Goal: Information Seeking & Learning: Learn about a topic

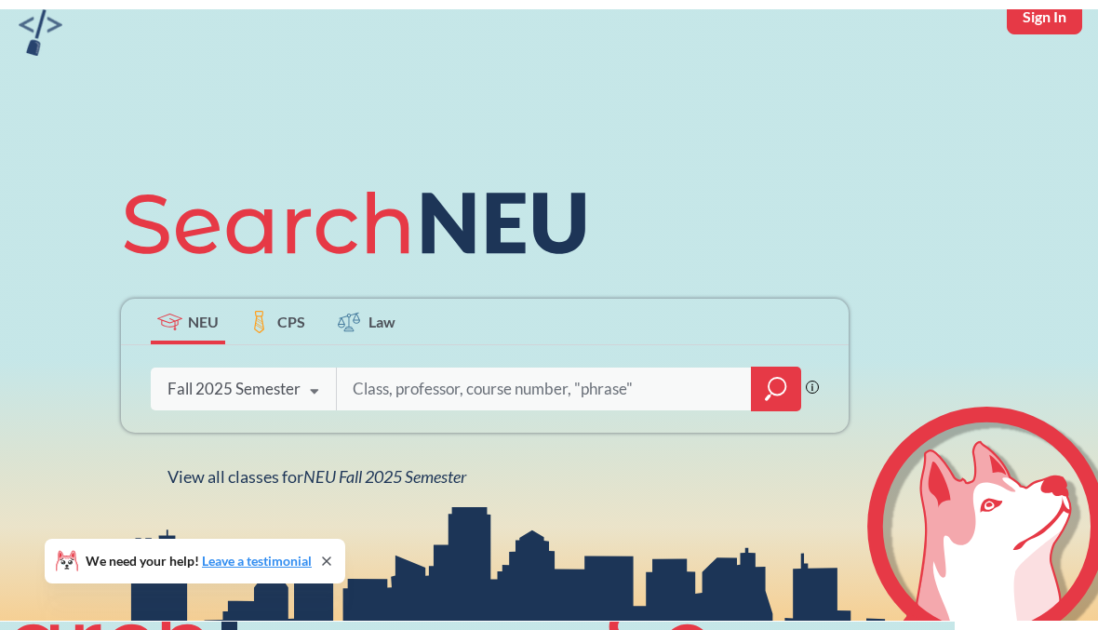
scroll to position [70, 0]
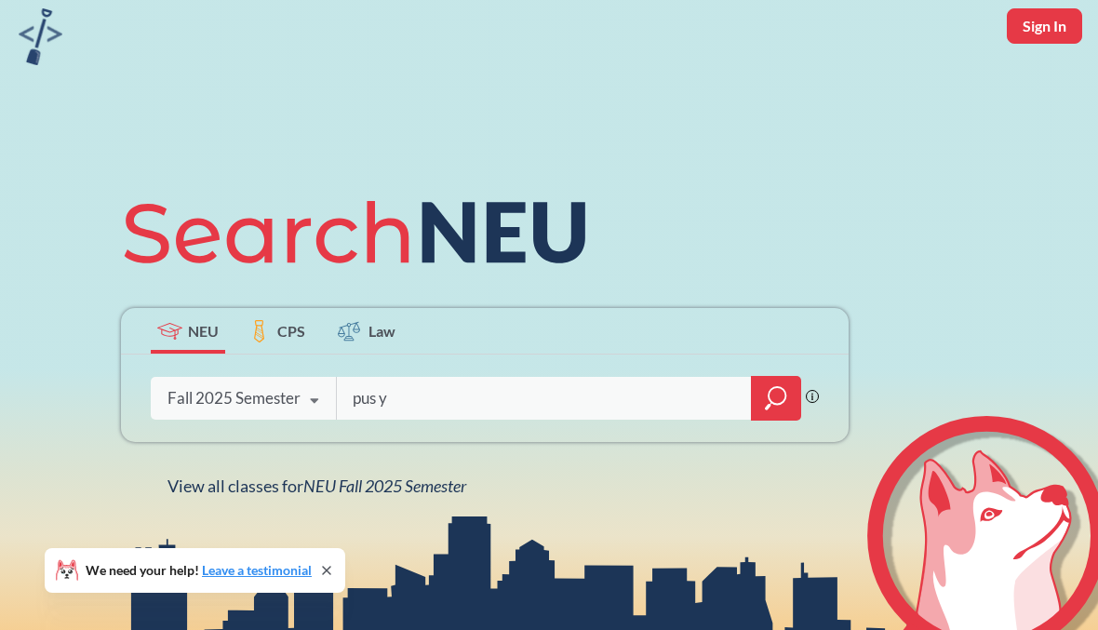
type input "pus y"
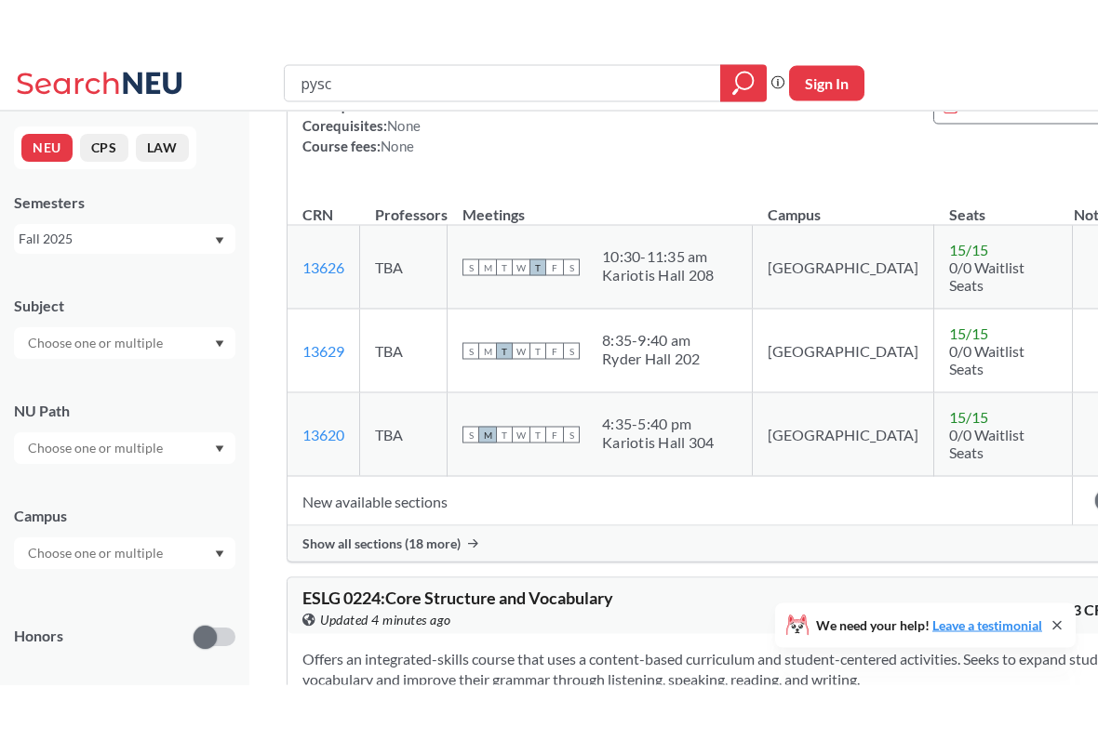
scroll to position [2283, 0]
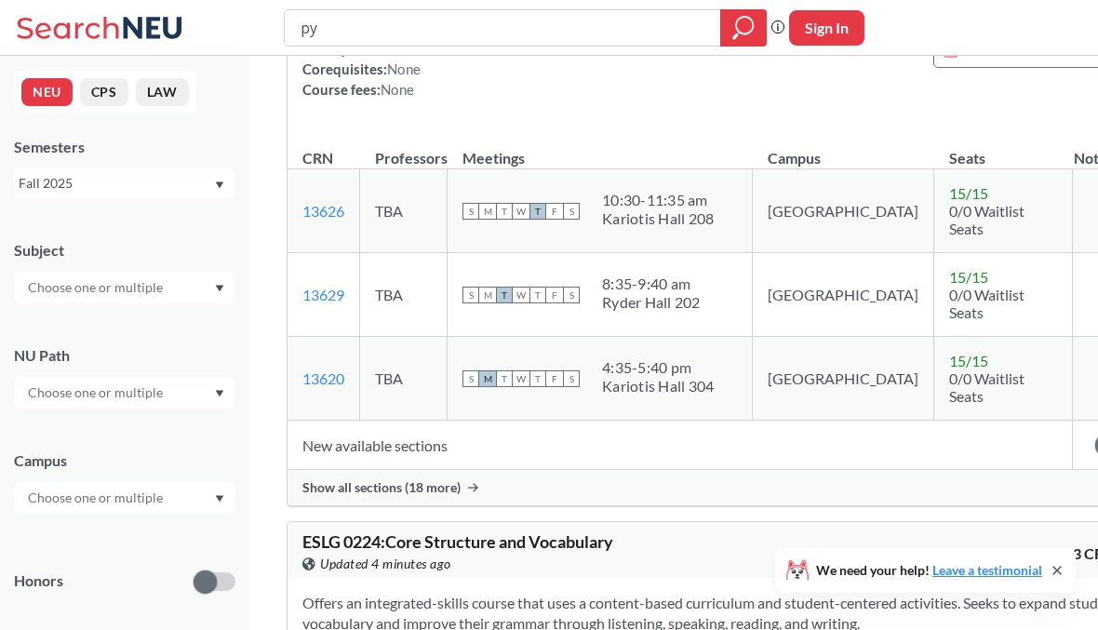
type input "p"
click at [180, 280] on div at bounding box center [124, 288] width 221 height 32
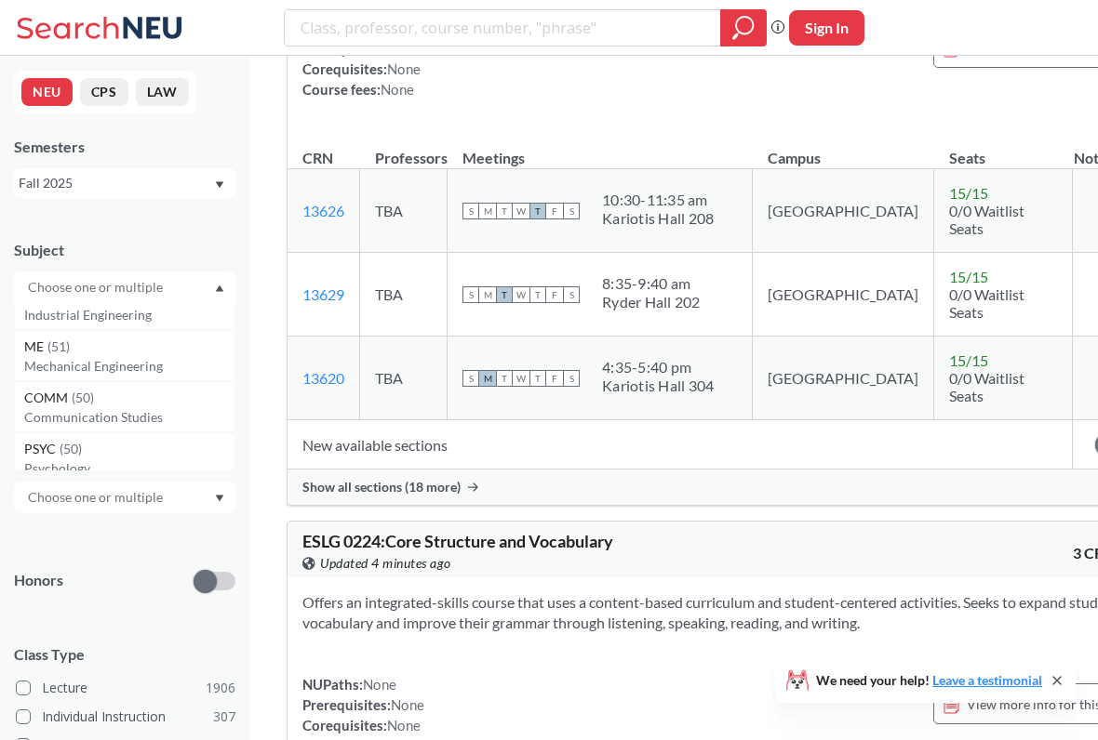
scroll to position [629, 0]
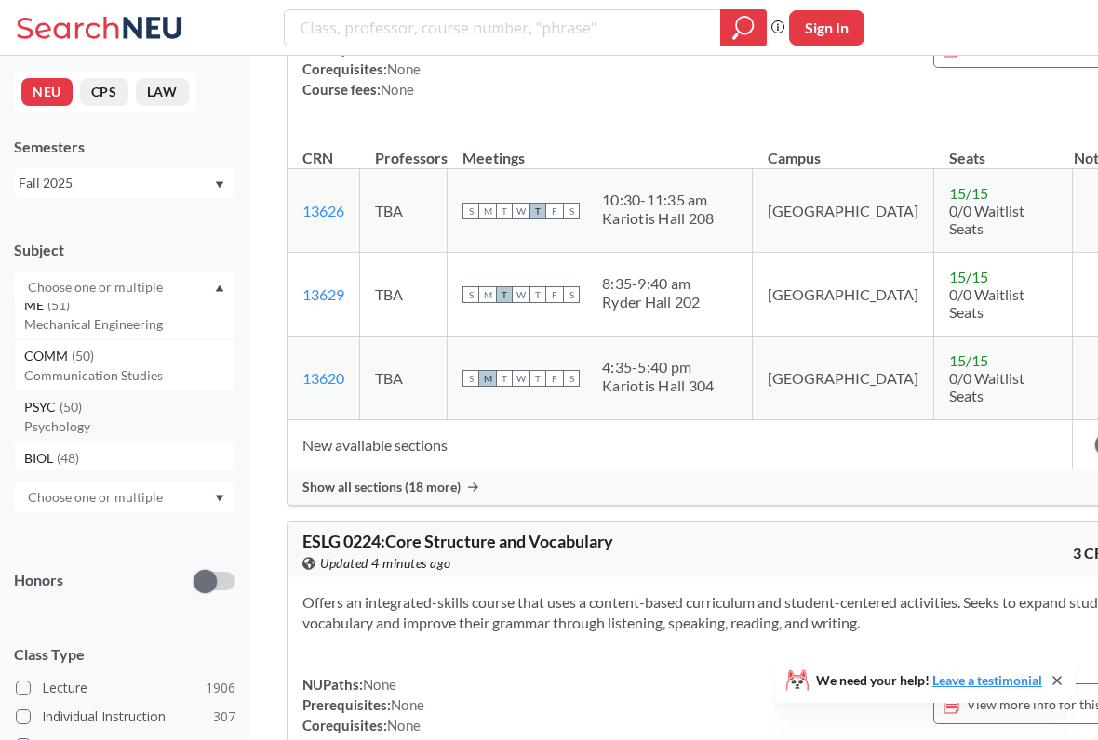
click at [108, 427] on p "Psychology" at bounding box center [129, 427] width 210 height 19
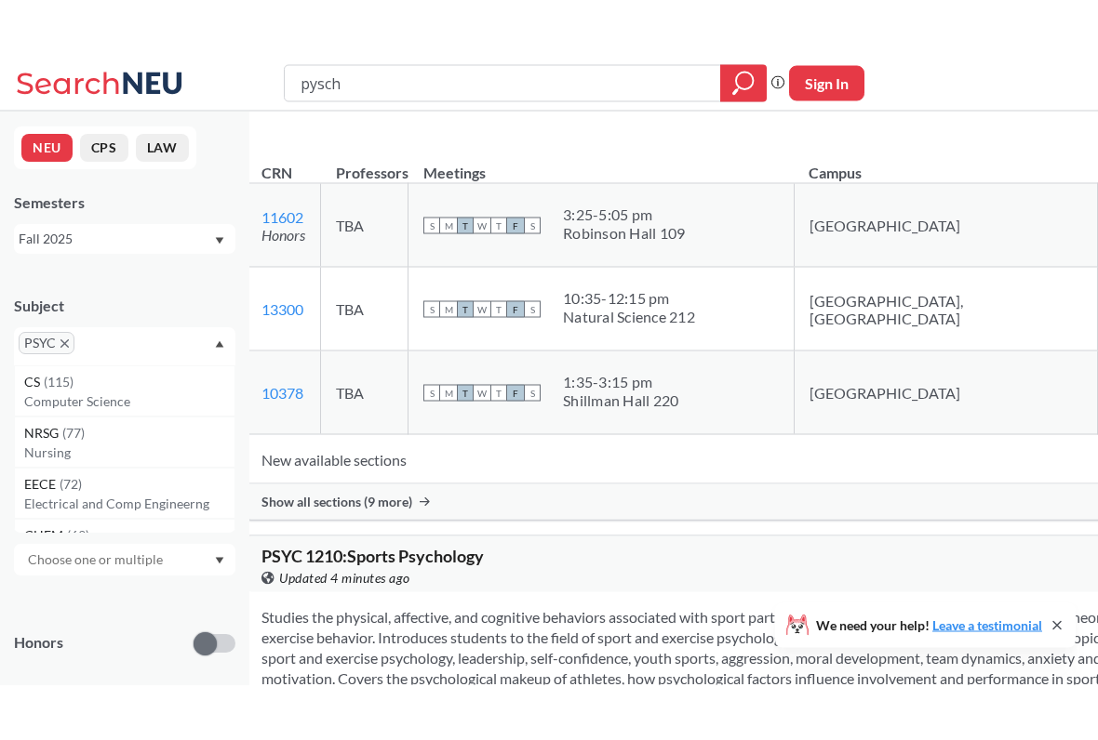
scroll to position [362, 0]
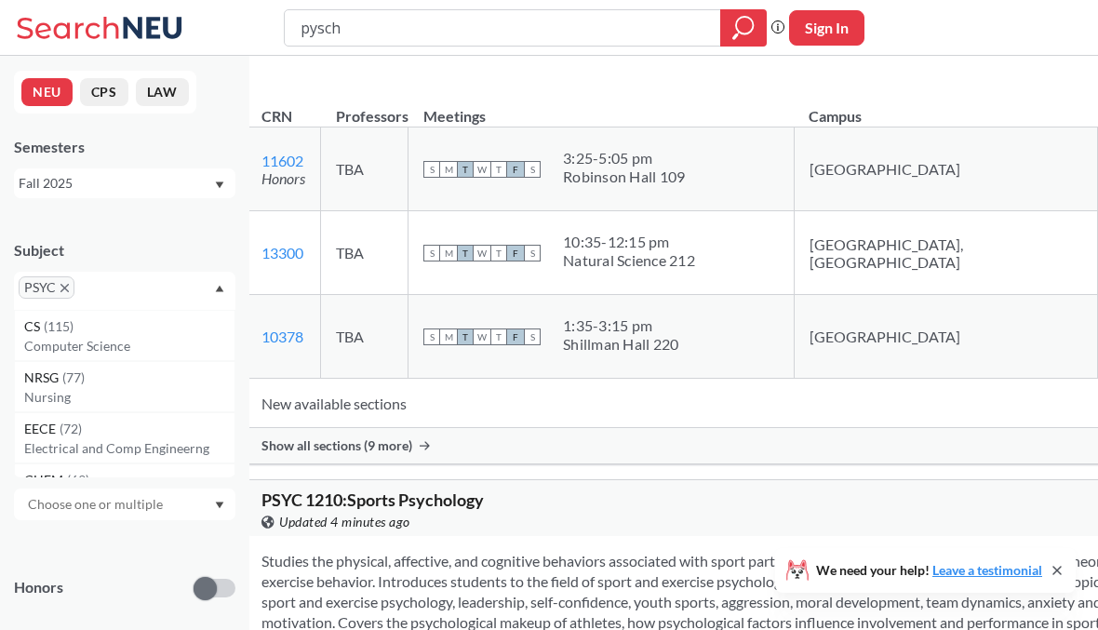
click at [430, 450] on icon at bounding box center [424, 445] width 10 height 9
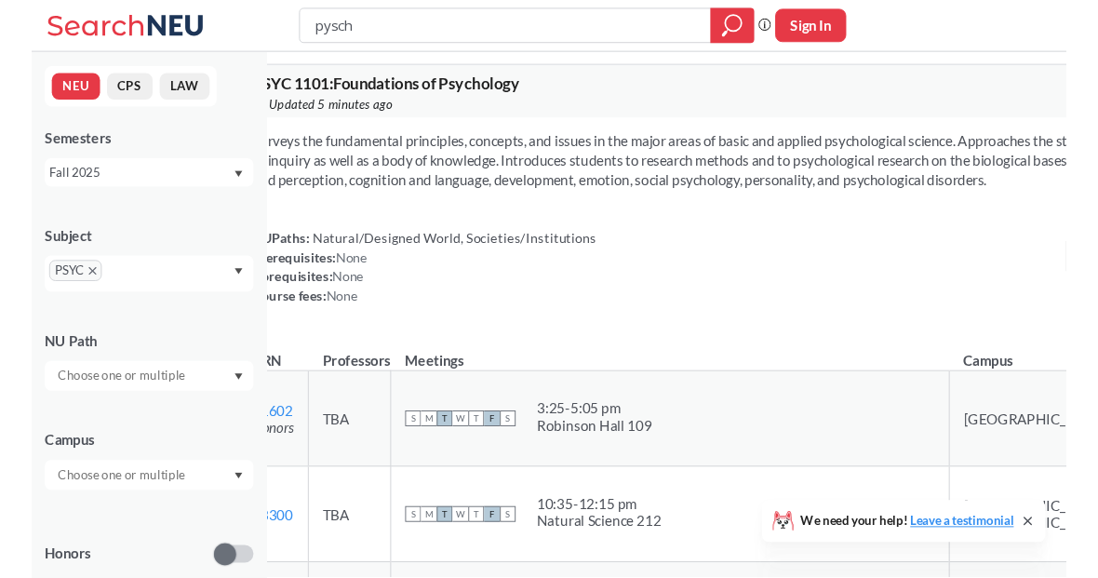
scroll to position [96, 26]
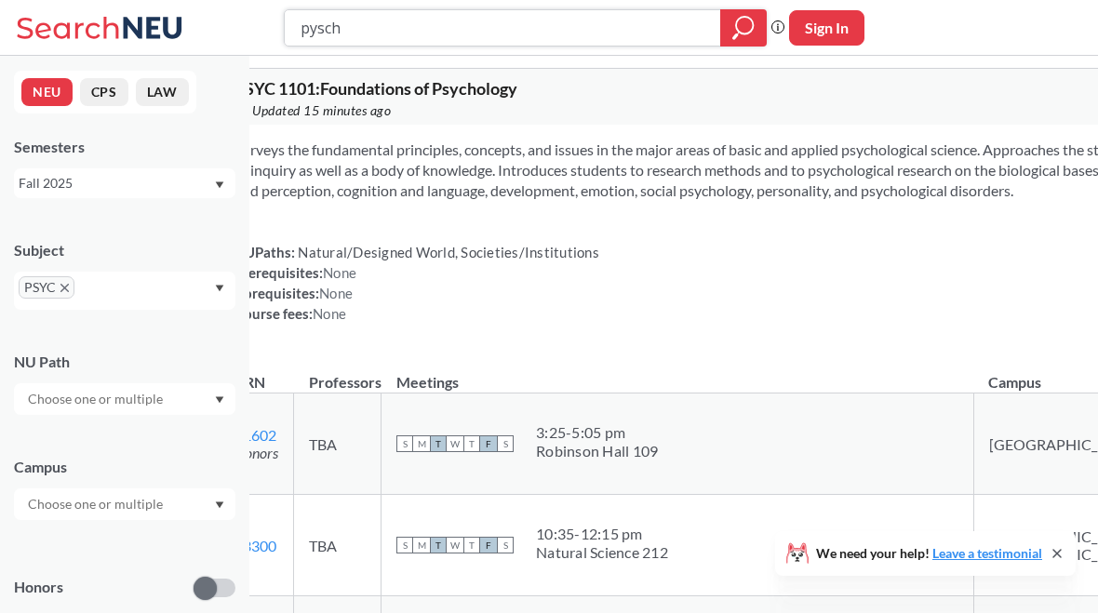
click at [416, 20] on input "pysch" at bounding box center [503, 28] width 408 height 32
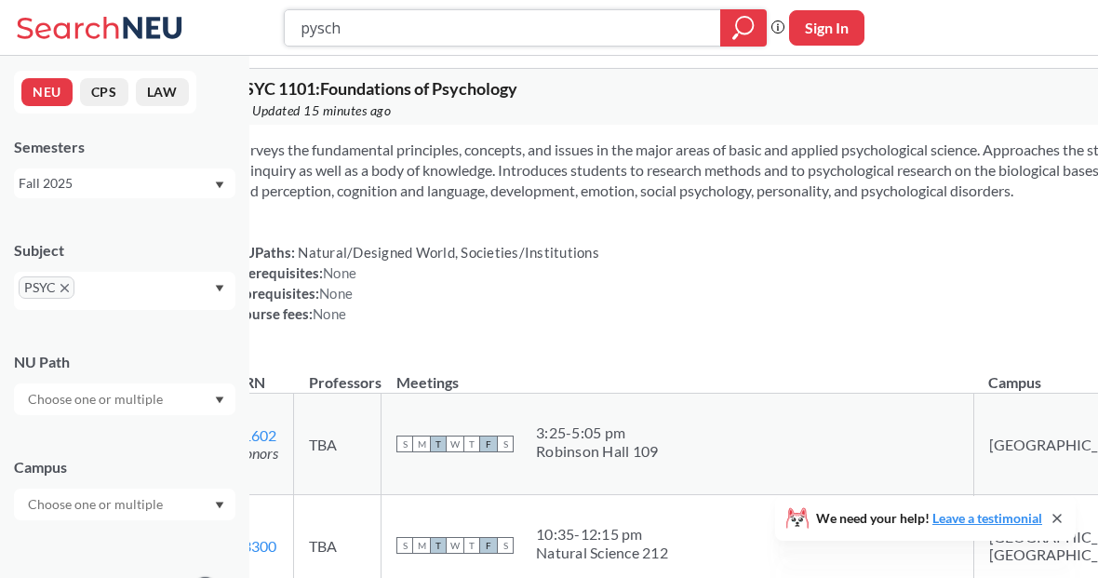
click at [416, 20] on input "pysch" at bounding box center [503, 28] width 408 height 32
type input "p"
type input "song"
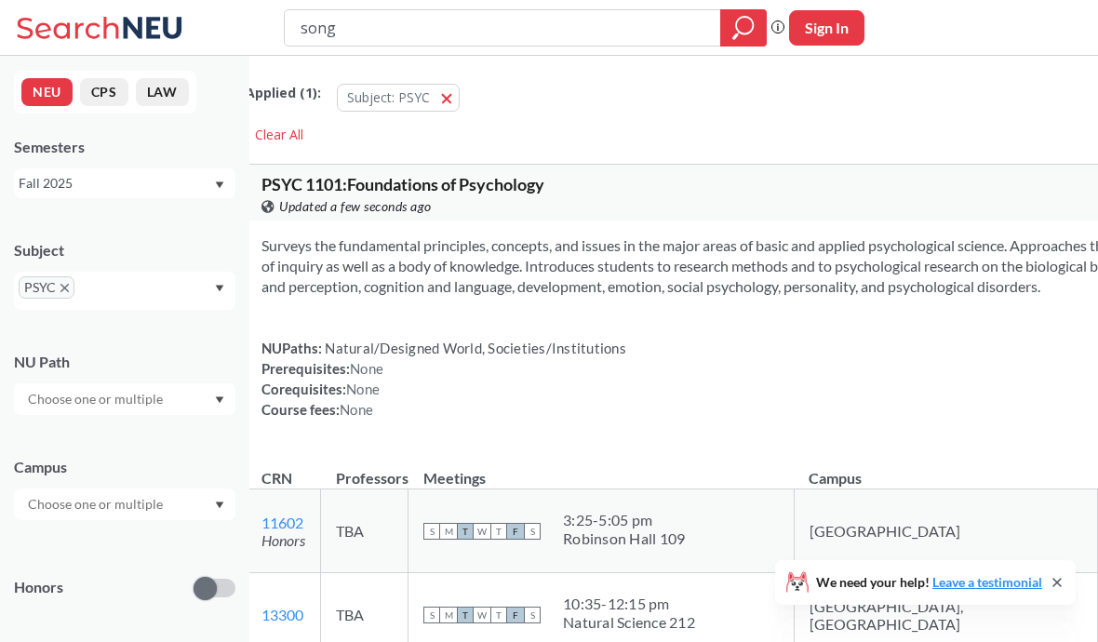
click at [459, 95] on button "Subject: PSYC PSYC" at bounding box center [398, 98] width 123 height 28
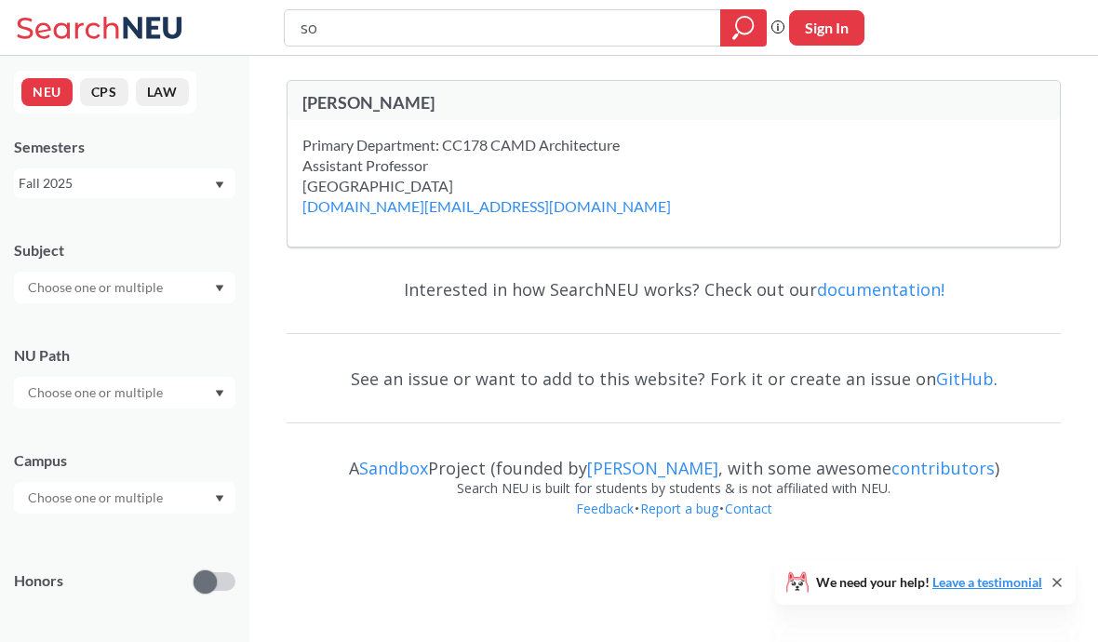
type input "s"
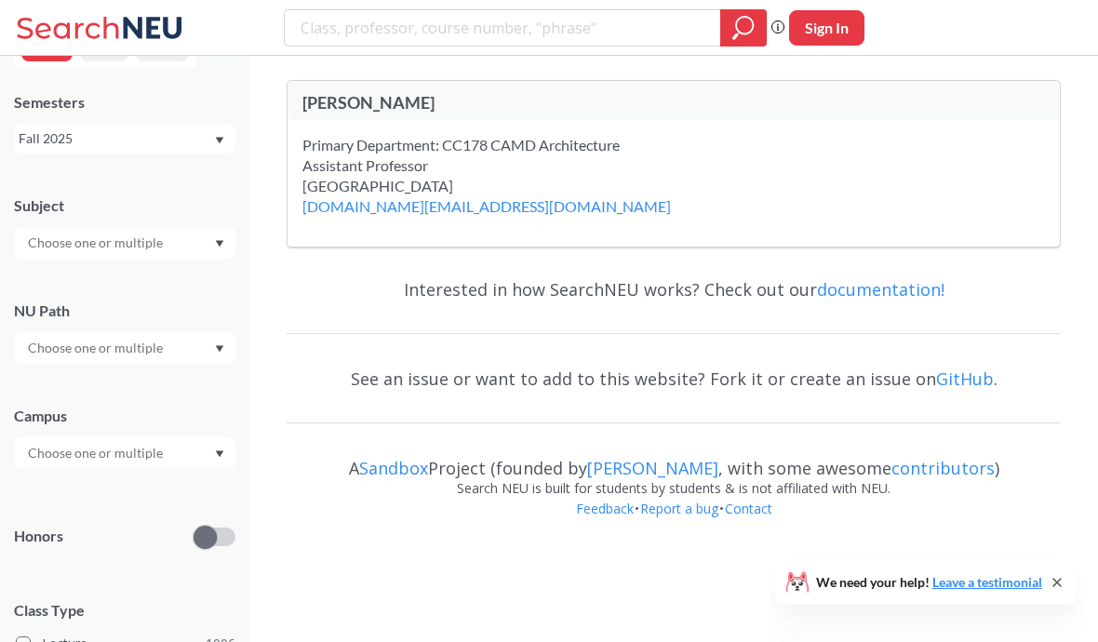
scroll to position [66, 0]
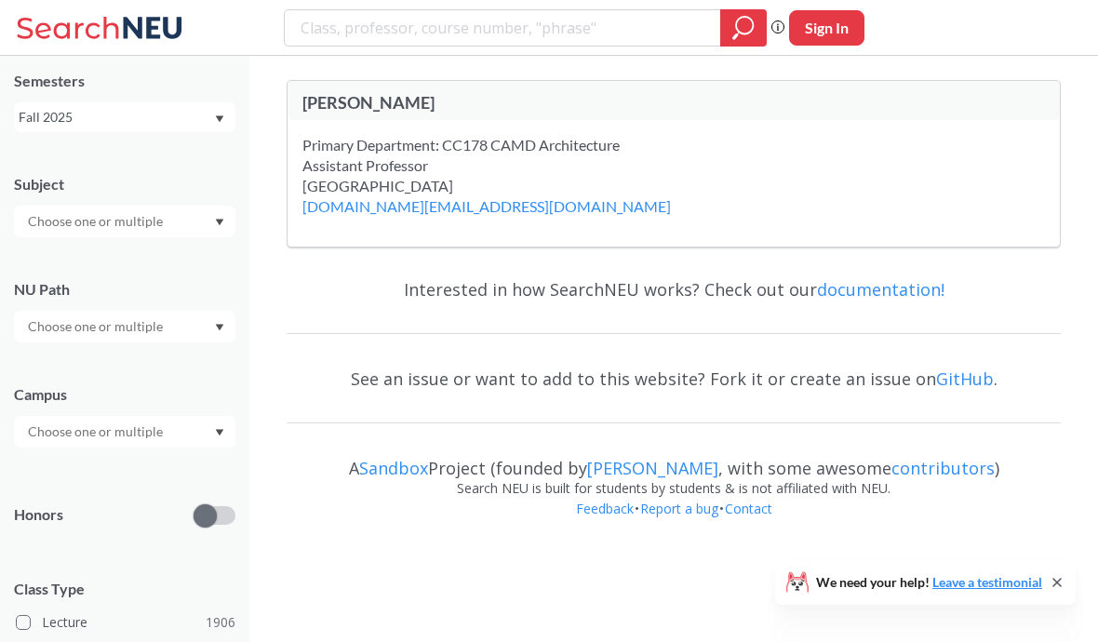
click at [118, 227] on input "text" at bounding box center [97, 221] width 156 height 22
click at [84, 289] on div "MUSC ( 44 ) Music" at bounding box center [124, 263] width 221 height 51
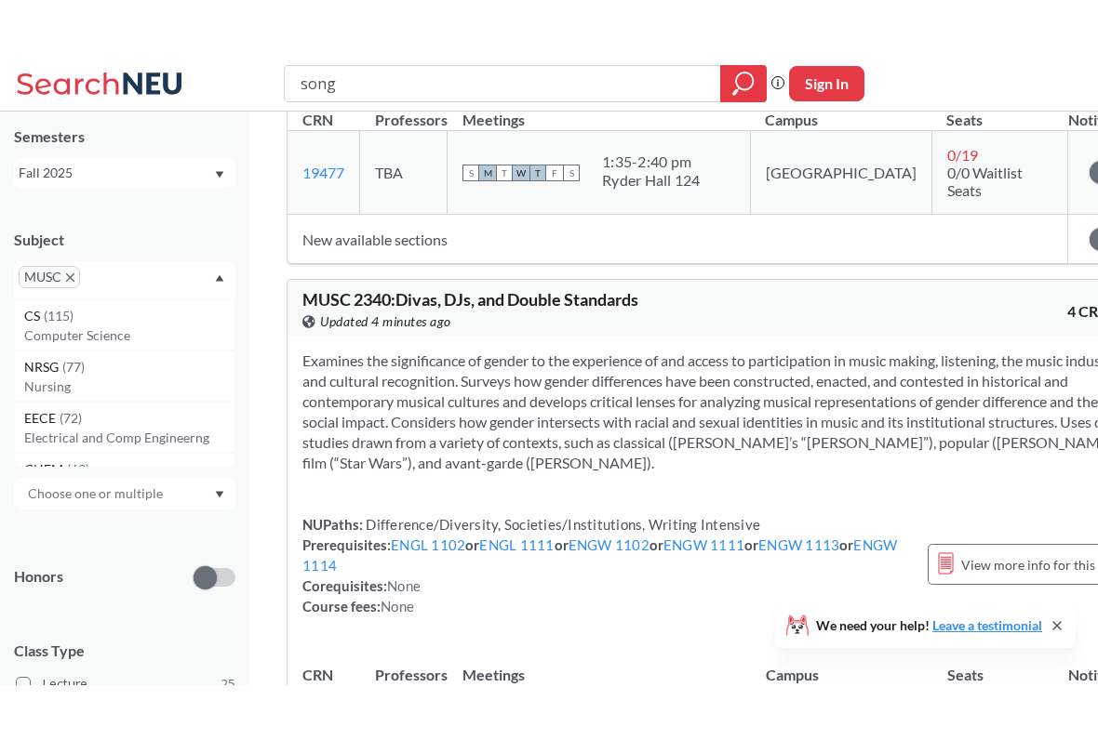
scroll to position [15488, 0]
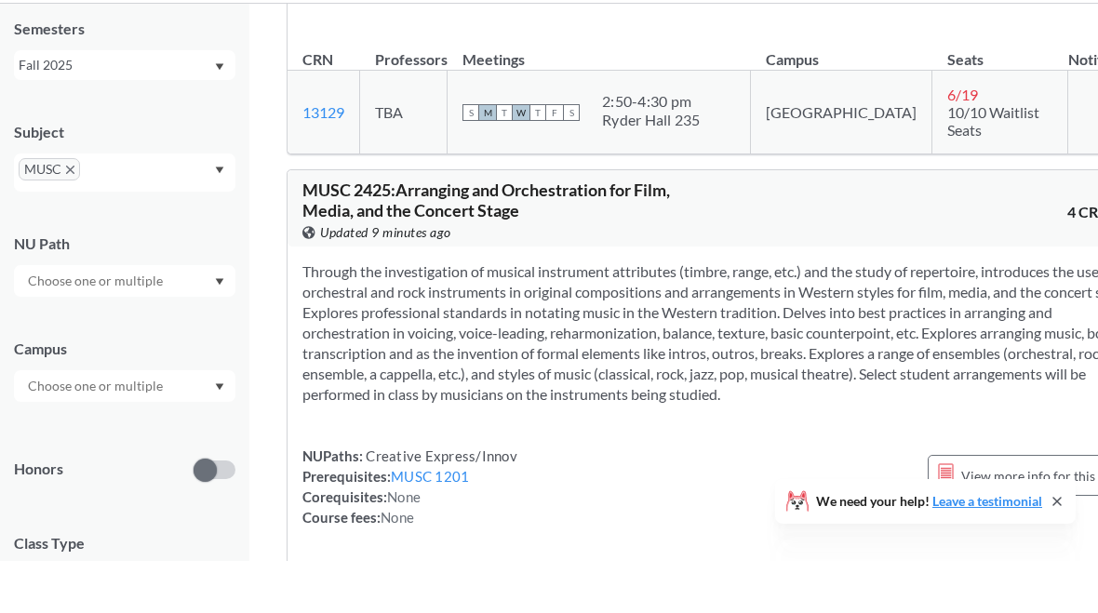
scroll to position [16675, 0]
